Goal: Find specific page/section: Find specific page/section

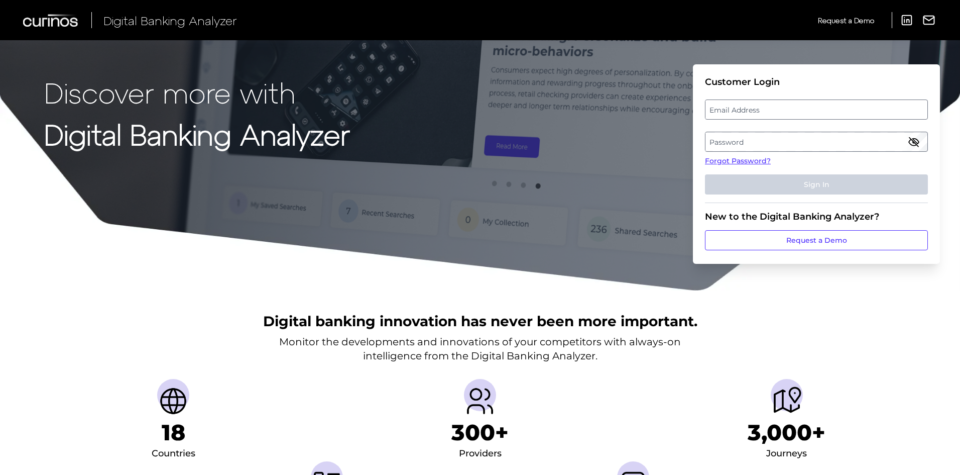
type input "[PERSON_NAME][EMAIL_ADDRESS][PERSON_NAME][DOMAIN_NAME]"
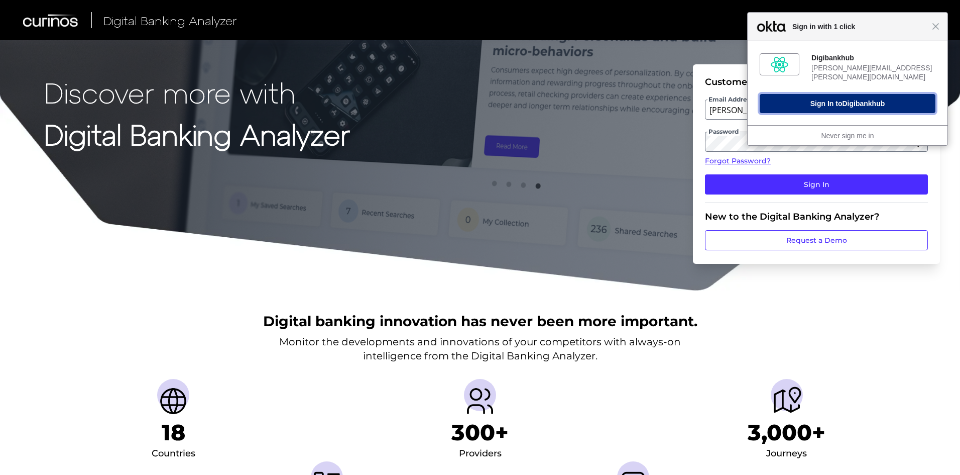
click at [874, 99] on span "Digibankhub" at bounding box center [863, 103] width 43 height 8
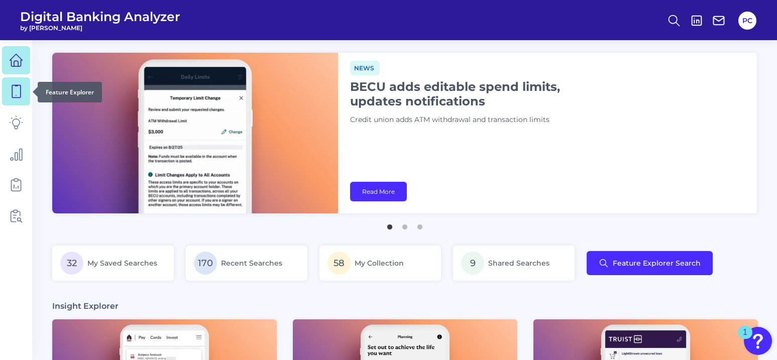
click at [13, 95] on icon at bounding box center [16, 91] width 14 height 14
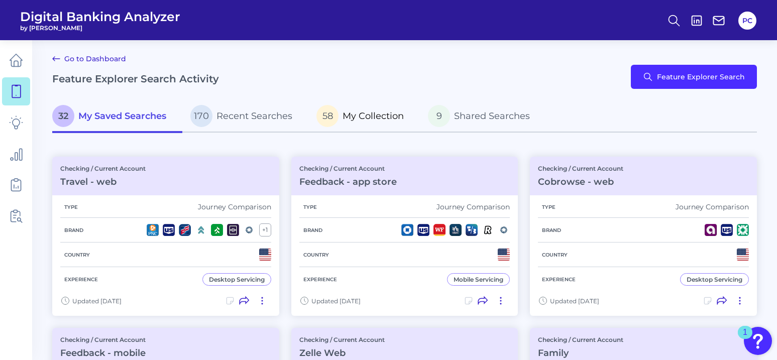
click at [358, 121] on span "My Collection" at bounding box center [373, 115] width 61 height 11
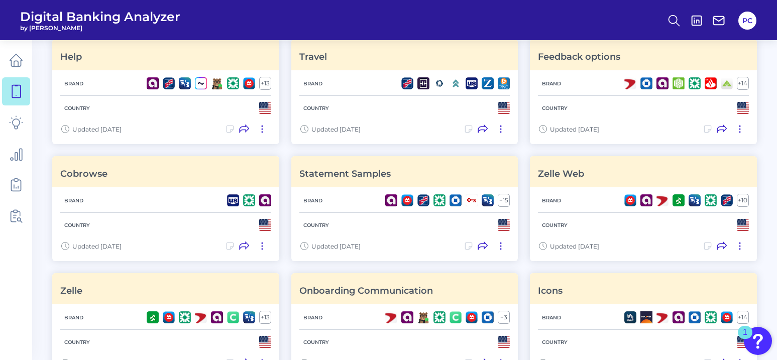
scroll to position [502, 0]
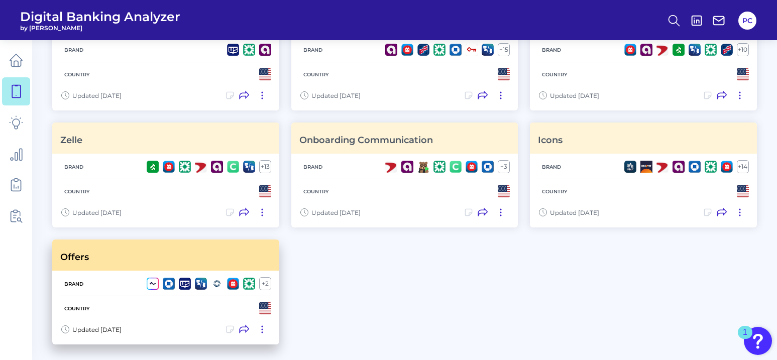
click at [130, 249] on div "Offers" at bounding box center [165, 255] width 227 height 31
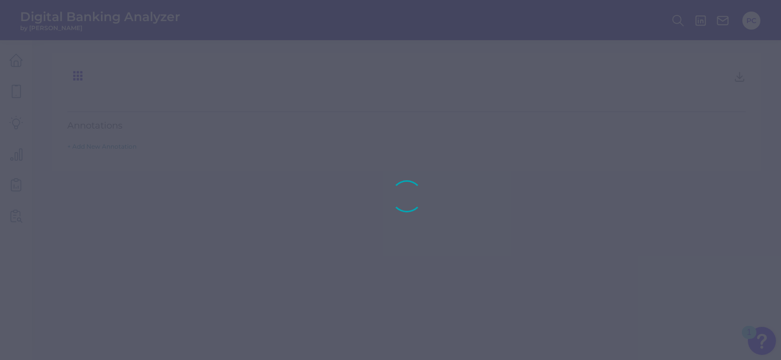
type input "Offers"
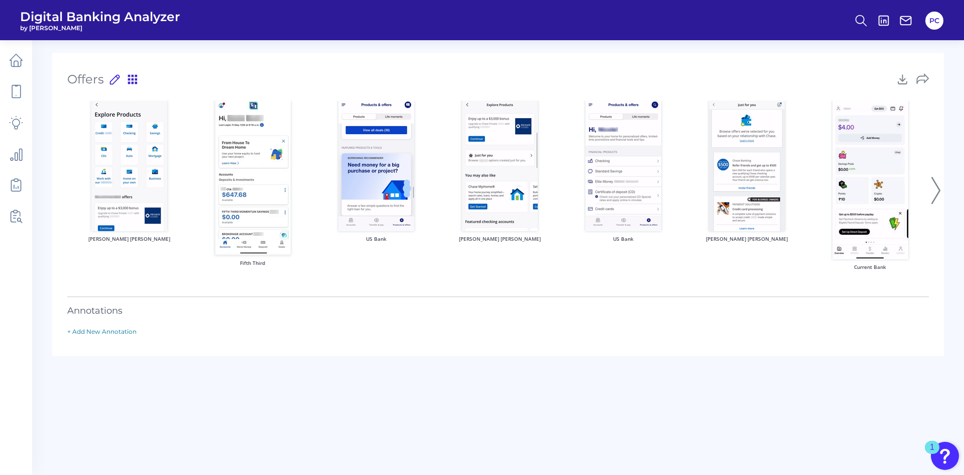
click at [934, 196] on icon at bounding box center [936, 190] width 9 height 27
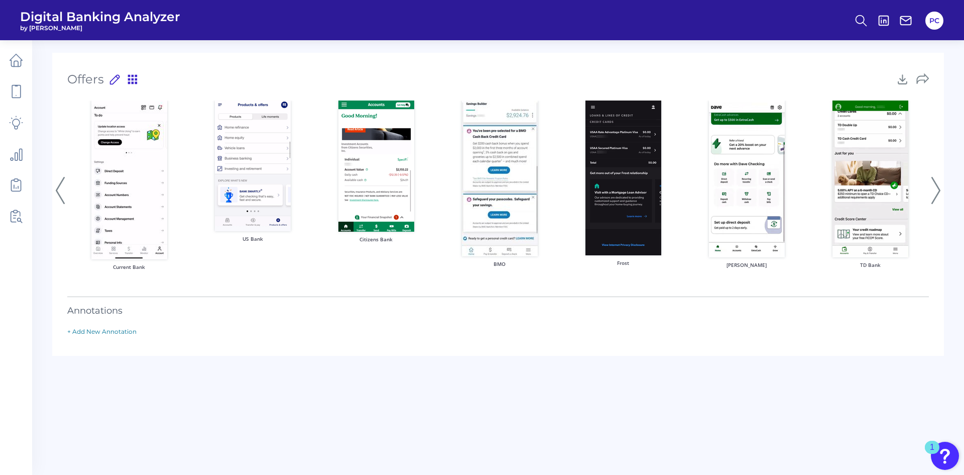
click at [934, 196] on icon at bounding box center [936, 190] width 9 height 27
